Goal: Information Seeking & Learning: Check status

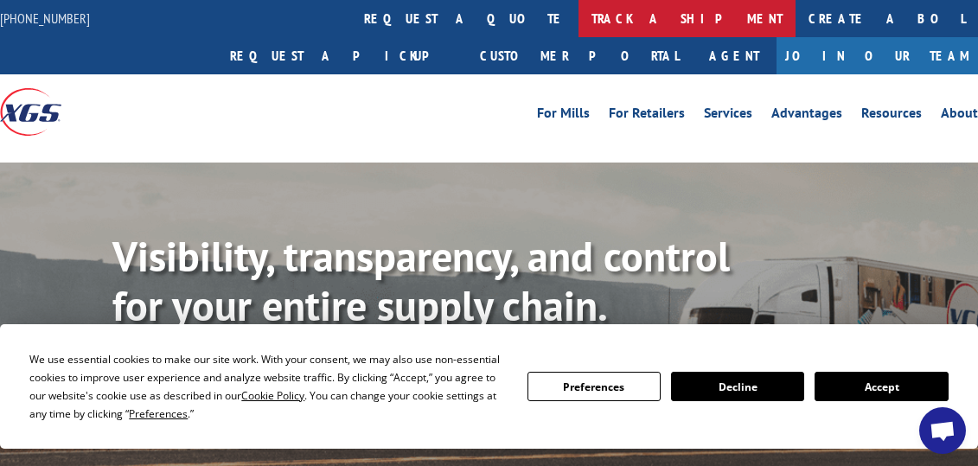
click at [579, 31] on link "track a shipment" at bounding box center [687, 18] width 217 height 37
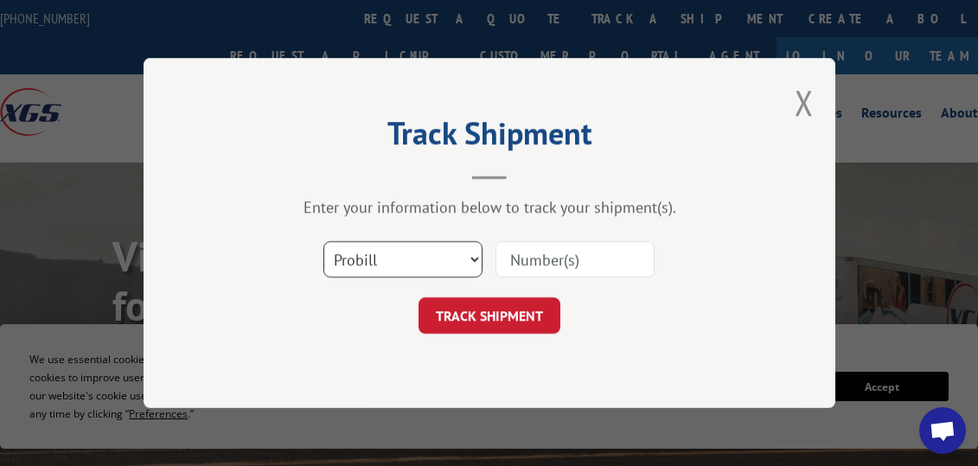
click at [426, 263] on select "Select category... Probill BOL PO" at bounding box center [403, 259] width 159 height 36
select select "bol"
click at [324, 241] on select "Select category... Probill BOL PO" at bounding box center [403, 259] width 159 height 36
click at [540, 257] on input at bounding box center [575, 259] width 159 height 36
paste input "3372668 BOL"
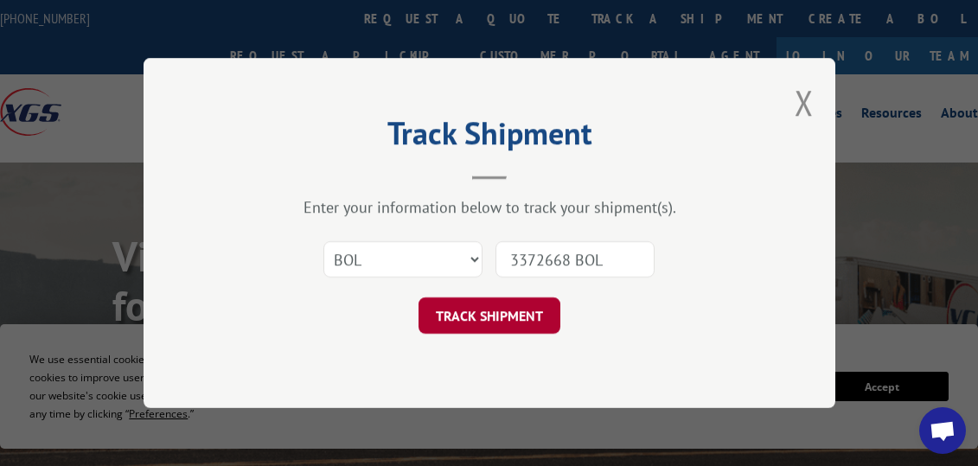
type input "3372668 BOL"
click at [510, 318] on button "TRACK SHIPMENT" at bounding box center [490, 316] width 142 height 36
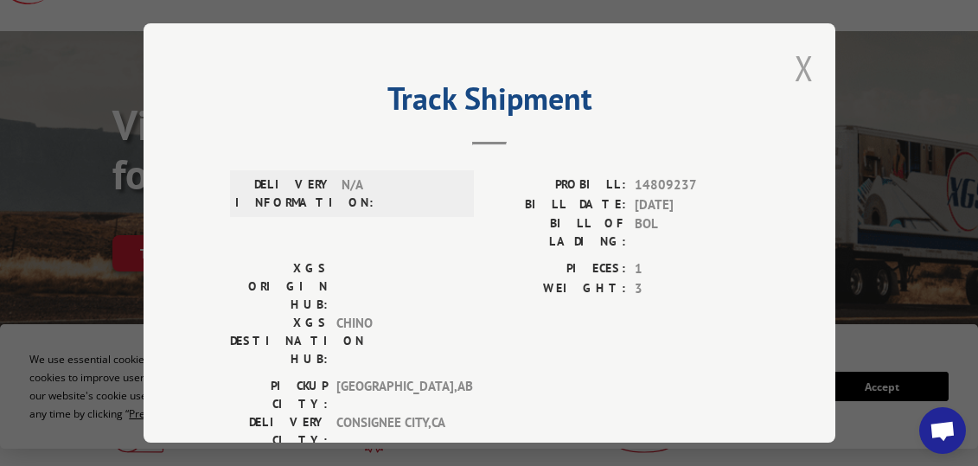
click at [804, 68] on button "Close modal" at bounding box center [804, 68] width 19 height 46
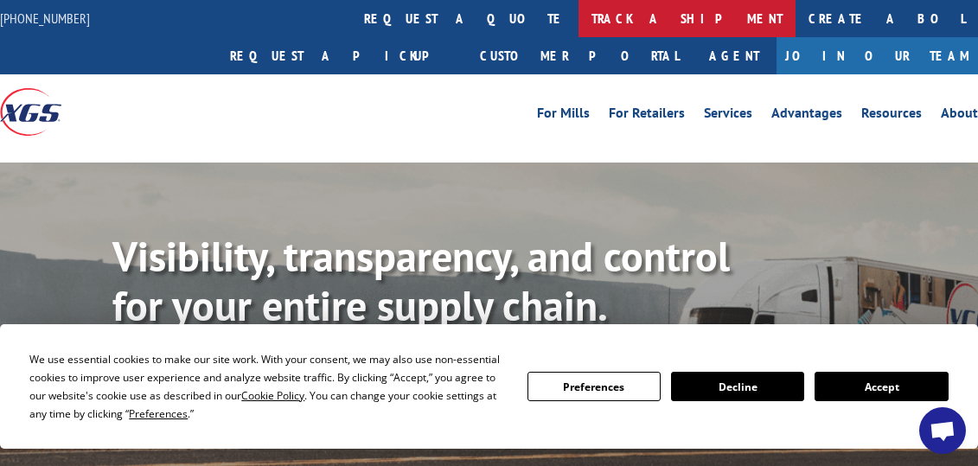
click at [579, 29] on link "track a shipment" at bounding box center [687, 18] width 217 height 37
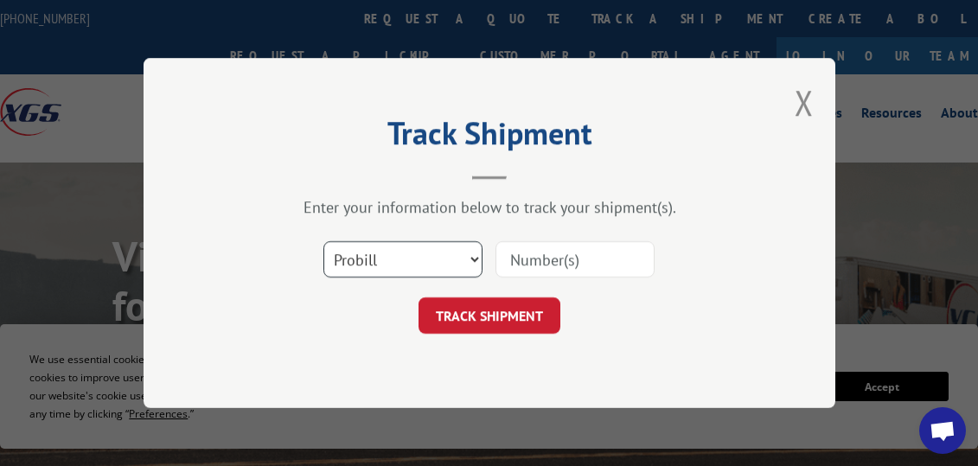
click at [453, 260] on select "Select category... Probill BOL PO" at bounding box center [403, 259] width 159 height 36
select select "bol"
click at [324, 241] on select "Select category... Probill BOL PO" at bounding box center [403, 259] width 159 height 36
click at [578, 262] on input at bounding box center [575, 259] width 159 height 36
paste input "3372668"
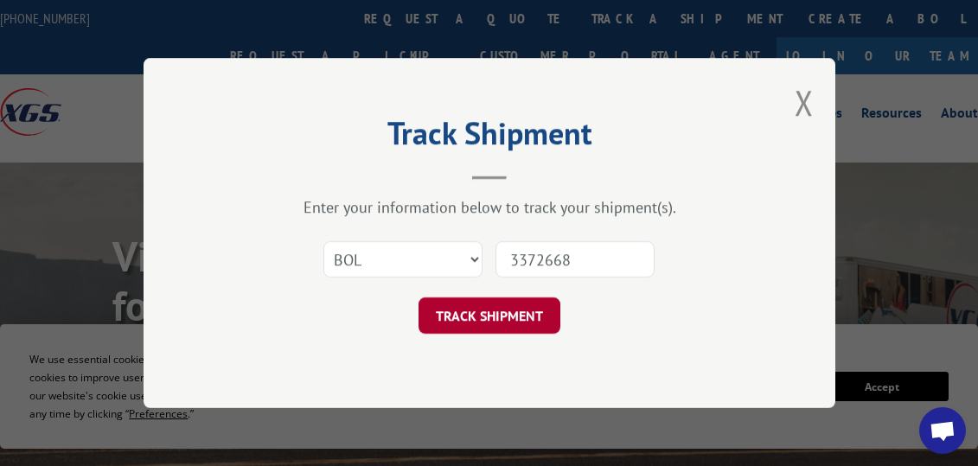
type input "3372668"
click at [506, 318] on button "TRACK SHIPMENT" at bounding box center [490, 316] width 142 height 36
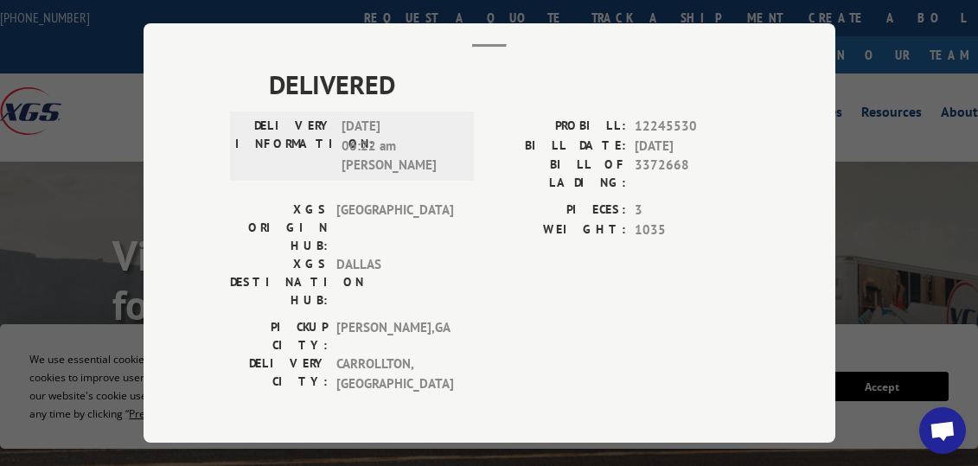
scroll to position [94, 0]
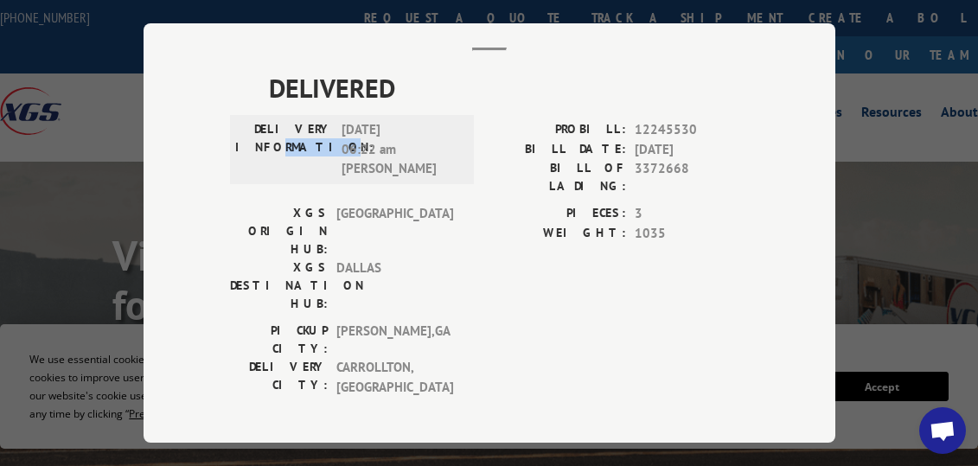
drag, startPoint x: 324, startPoint y: 149, endPoint x: 278, endPoint y: 153, distance: 46.9
click at [278, 153] on label "DELIVERY INFORMATION:" at bounding box center [284, 149] width 98 height 59
click at [551, 322] on div "PICKUP CITY: [GEOGRAPHIC_DATA] , [GEOGRAPHIC_DATA]: [GEOGRAPHIC_DATA] , [GEOGRA…" at bounding box center [489, 364] width 519 height 84
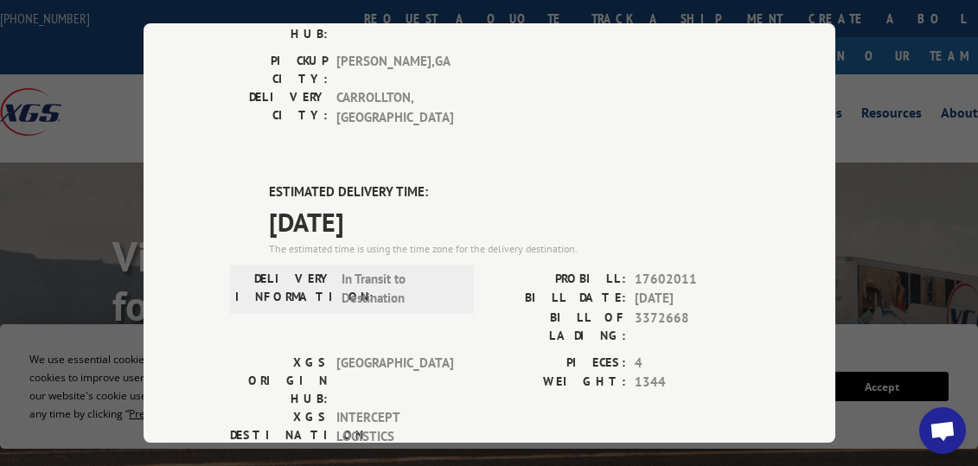
scroll to position [363, 0]
click at [474, 203] on span "[DATE]" at bounding box center [509, 222] width 480 height 39
